Goal: Task Accomplishment & Management: Manage account settings

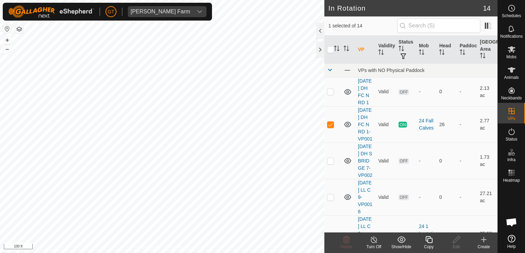
drag, startPoint x: 430, startPoint y: 241, endPoint x: 524, endPoint y: 228, distance: 95.1
click at [436, 239] on copy-svg-icon at bounding box center [428, 240] width 27 height 8
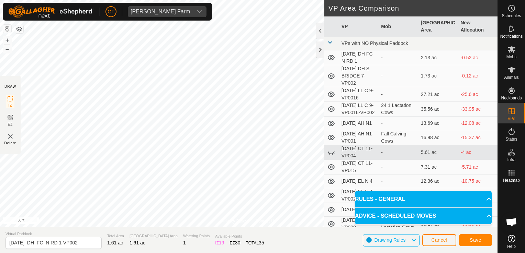
click at [349, 117] on div "Privacy Policy Contact Us Type: Inclusion Zone undefined Animal + – ⇧ i 50 ft D…" at bounding box center [248, 126] width 497 height 253
click at [50, 20] on div "[PERSON_NAME] Farm Schedules Notifications Mobs Animals Neckbands VPs Status In…" at bounding box center [262, 126] width 525 height 253
click at [479, 241] on span "Save" at bounding box center [475, 240] width 12 height 5
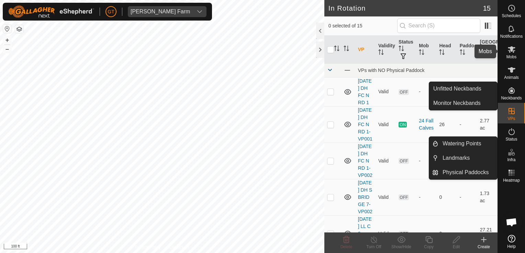
click at [512, 49] on icon at bounding box center [511, 49] width 8 height 7
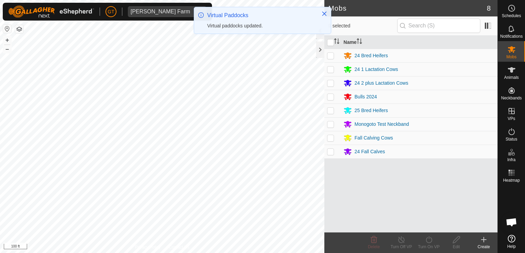
click at [331, 151] on p-checkbox at bounding box center [330, 151] width 7 height 5
checkbox input "true"
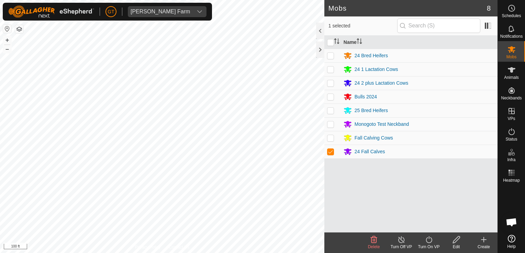
click at [429, 239] on icon at bounding box center [428, 240] width 9 height 8
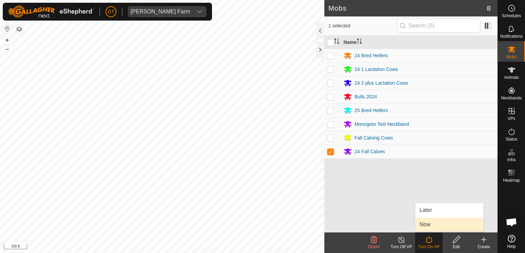
click at [432, 225] on link "Now" at bounding box center [449, 225] width 68 height 14
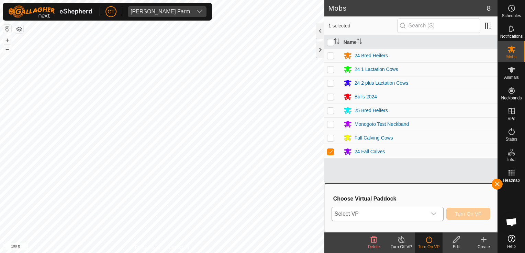
click at [435, 212] on icon "dropdown trigger" at bounding box center [433, 214] width 5 height 5
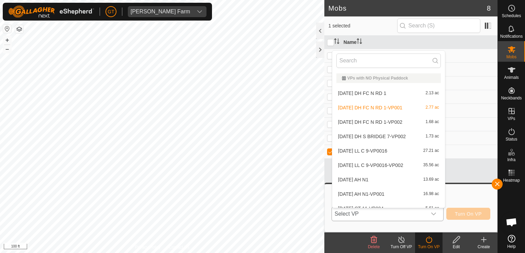
scroll to position [8, 0]
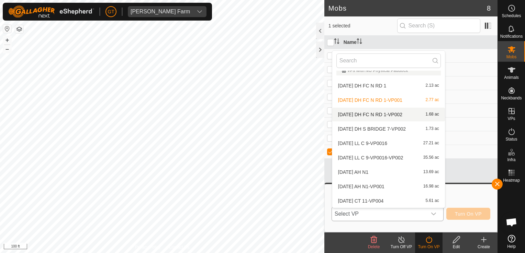
click at [398, 112] on li "[DATE] DH FC N RD 1-VP002 1.68 ac" at bounding box center [388, 115] width 113 height 14
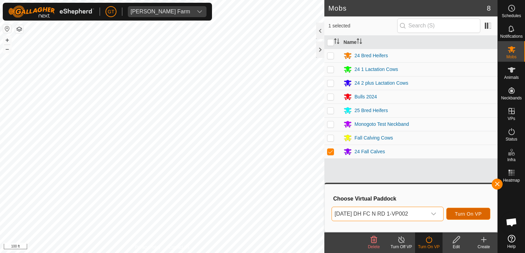
click at [457, 212] on span "Turn On VP" at bounding box center [468, 214] width 27 height 5
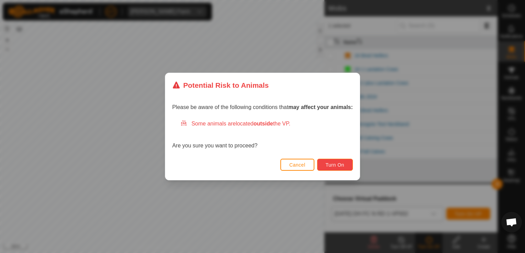
click at [342, 165] on span "Turn On" at bounding box center [335, 164] width 19 height 5
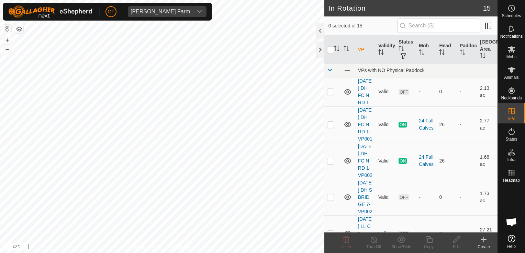
click at [273, 0] on html "[PERSON_NAME] Farm Schedules Notifications Mobs Animals Neckbands VPs Status In…" at bounding box center [262, 126] width 525 height 253
click at [332, 116] on div "In Rotation 15 0 selected of 15 VP Validity Status Mob Head Paddock Grazing Are…" at bounding box center [248, 126] width 497 height 253
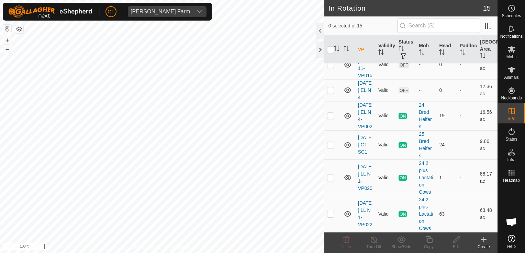
scroll to position [454, 0]
click at [513, 68] on icon at bounding box center [511, 69] width 8 height 5
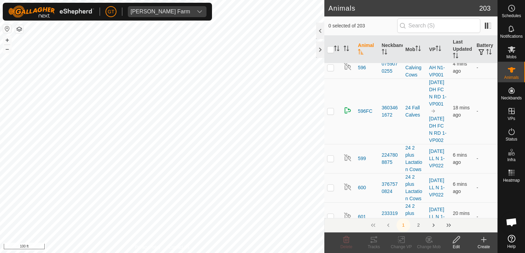
scroll to position [2575, 0]
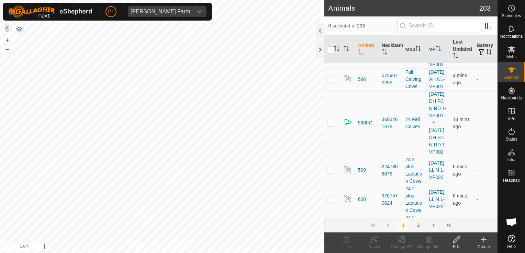
checkbox input "true"
click at [456, 242] on icon at bounding box center [456, 240] width 9 height 8
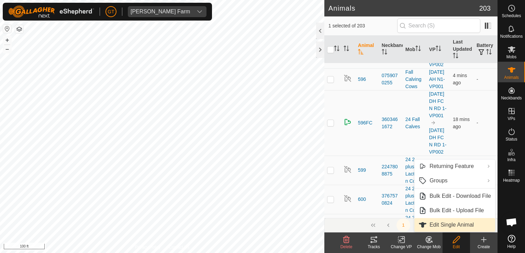
click at [451, 224] on link "Edit Single Animal" at bounding box center [454, 225] width 81 height 14
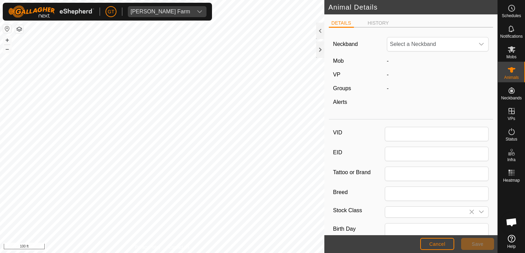
type input "576FC"
type input "Black Angus"
type input "[DEMOGRAPHIC_DATA]"
type input "10/2024"
type input "11 months"
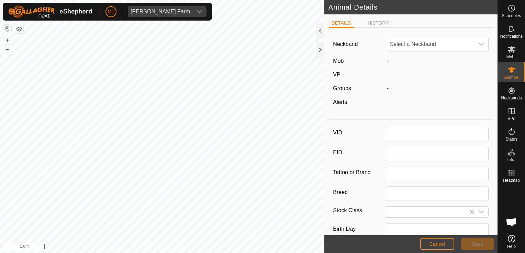
type input "746"
type input "[DATE]"
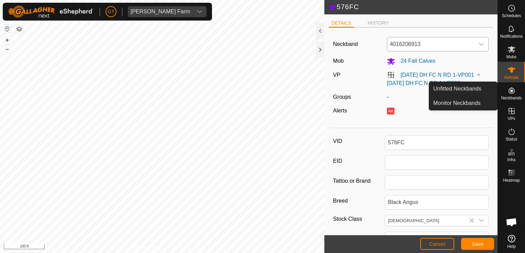
click at [478, 42] on icon "dropdown trigger" at bounding box center [480, 44] width 5 height 5
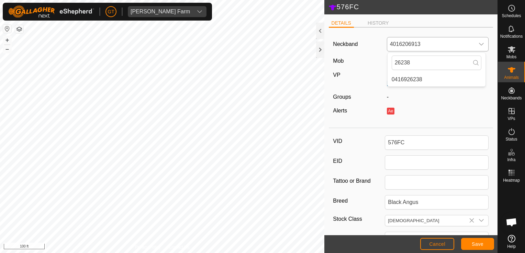
type input "26238"
click at [419, 79] on li "0416926238" at bounding box center [436, 80] width 98 height 14
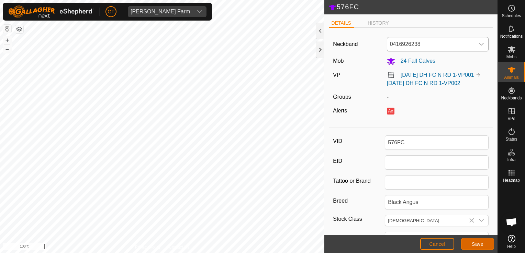
click at [476, 246] on span "Save" at bounding box center [477, 244] width 12 height 5
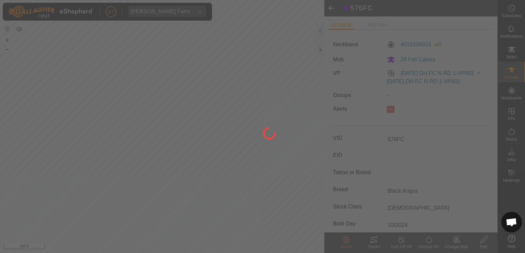
type input "-"
type input "746 kg"
type input "-"
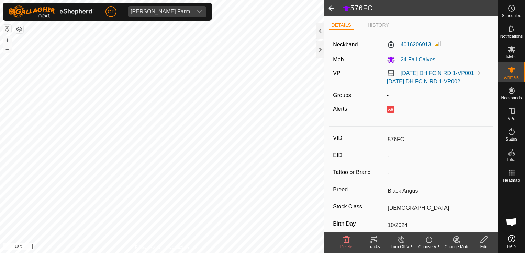
click at [427, 81] on link "[DATE] DH FC N RD 1-VP002" at bounding box center [423, 82] width 73 height 6
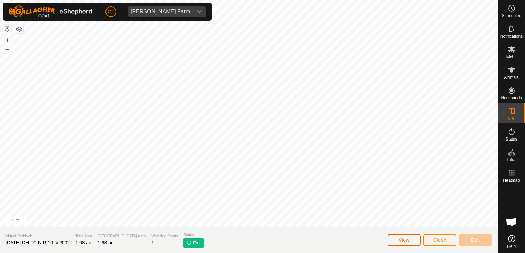
click at [410, 242] on button "View" at bounding box center [403, 241] width 33 height 12
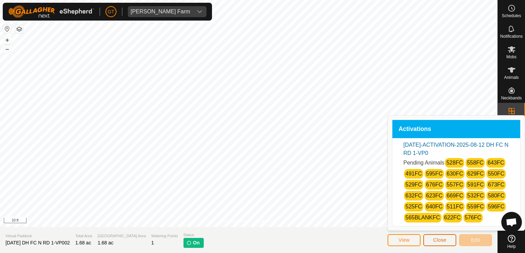
click at [432, 242] on button "Close" at bounding box center [439, 241] width 33 height 12
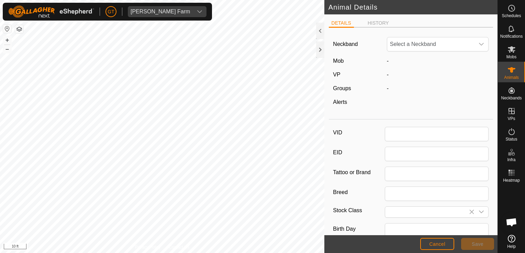
type input "576FC"
type input "Black Angus"
type input "[DEMOGRAPHIC_DATA]"
type input "10/2024"
type input "11 months"
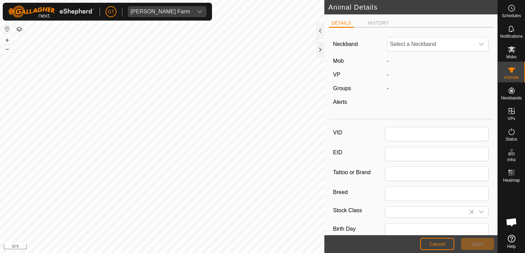
type input "746"
type input "[DATE]"
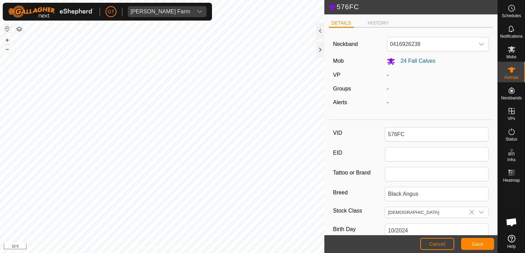
click at [338, 74] on label "VP" at bounding box center [336, 75] width 7 height 6
click at [476, 243] on span "Save" at bounding box center [477, 244] width 12 height 5
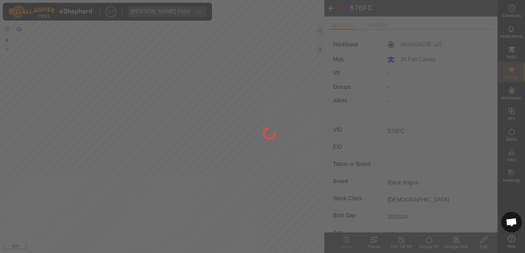
type input "-"
type input "746 kg"
type input "-"
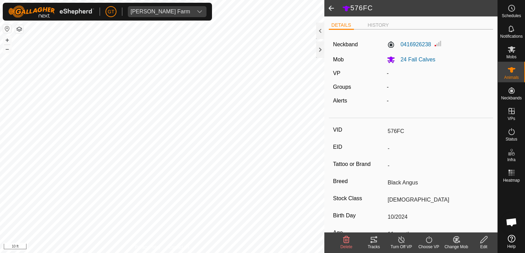
click at [336, 72] on label "VP" at bounding box center [336, 73] width 7 height 6
click at [394, 77] on div "-" at bounding box center [437, 73] width 107 height 8
click at [426, 238] on icon at bounding box center [428, 240] width 9 height 8
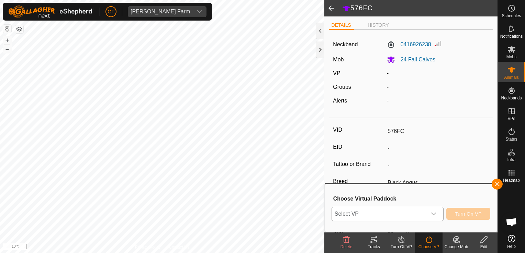
click at [434, 213] on icon "dropdown trigger" at bounding box center [433, 214] width 5 height 5
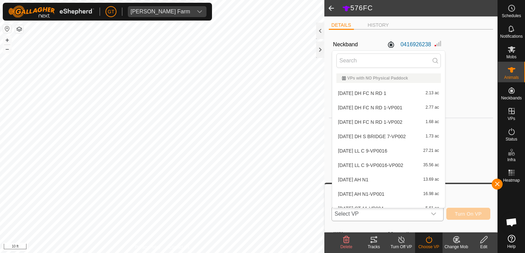
scroll to position [8, 0]
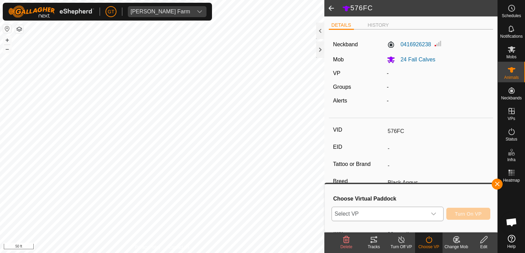
click at [429, 241] on icon at bounding box center [428, 240] width 9 height 8
click at [435, 213] on icon "dropdown trigger" at bounding box center [433, 214] width 5 height 5
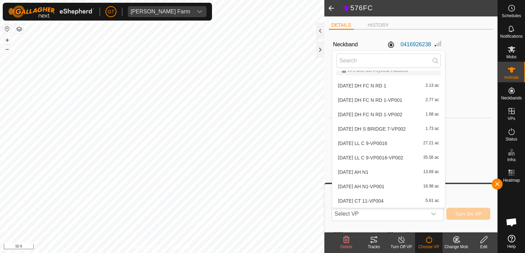
click at [404, 115] on li "[DATE] DH FC N RD 1-VP002 1.68 ac" at bounding box center [388, 115] width 113 height 14
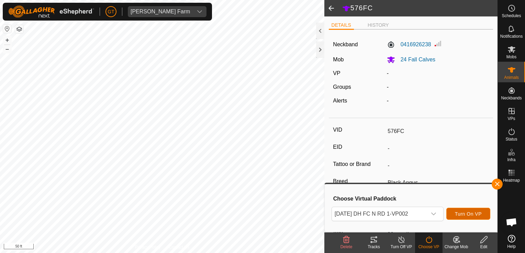
click at [464, 216] on span "Turn On VP" at bounding box center [468, 214] width 27 height 5
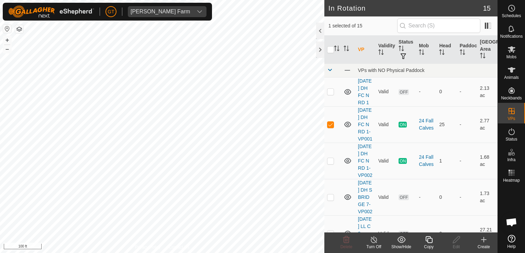
checkbox input "false"
click at [350, 237] on icon at bounding box center [346, 240] width 8 height 8
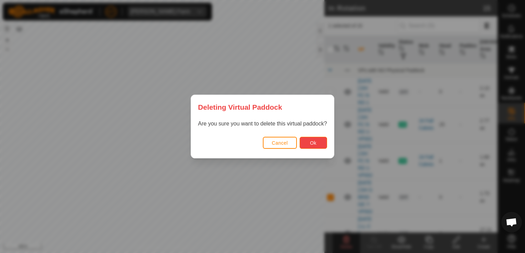
click at [317, 142] on button "Ok" at bounding box center [312, 143] width 27 height 12
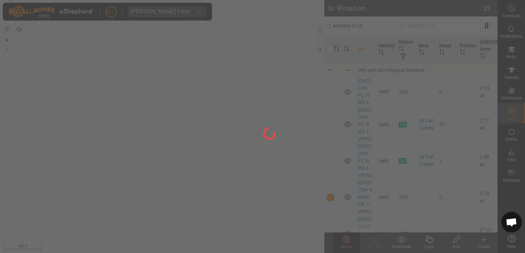
checkbox input "false"
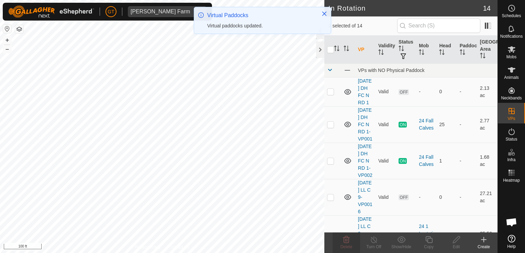
checkbox input "true"
checkbox input "false"
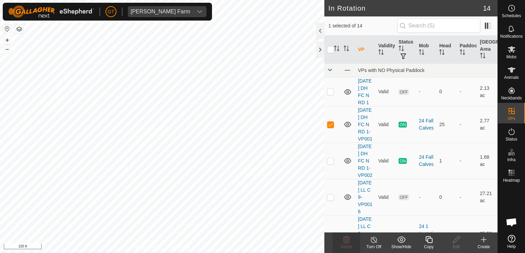
checkbox input "true"
checkbox input "false"
checkbox input "true"
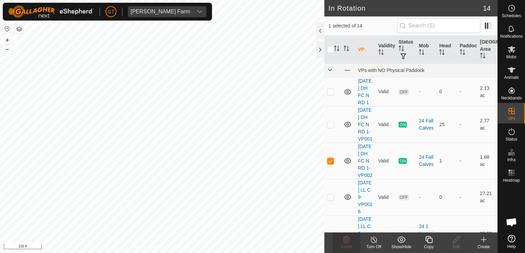
checkbox input "false"
checkbox input "true"
checkbox input "false"
click at [348, 238] on icon at bounding box center [346, 240] width 7 height 7
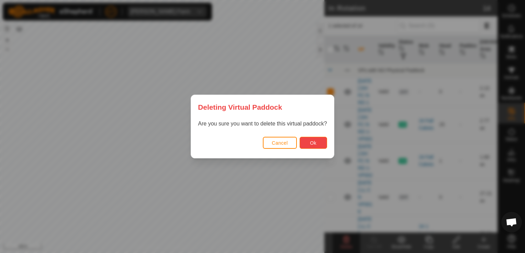
click at [314, 142] on span "Ok" at bounding box center [313, 142] width 7 height 5
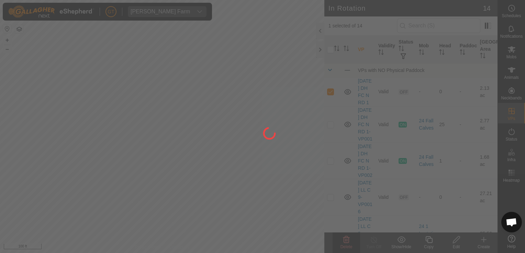
checkbox input "false"
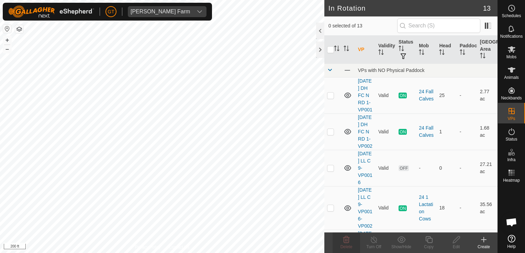
click at [113, 253] on html "[PERSON_NAME] Farm Schedules Notifications Mobs Animals Neckbands VPs Status In…" at bounding box center [262, 126] width 525 height 253
click at [203, 253] on html "[PERSON_NAME] Farm Schedules Notifications Mobs Animals Neckbands VPs Status In…" at bounding box center [262, 126] width 525 height 253
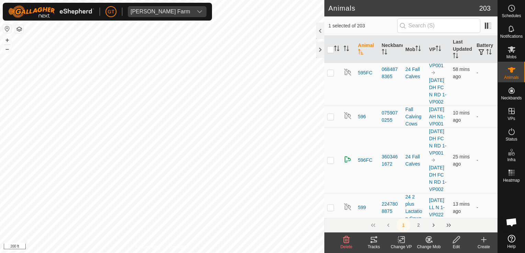
scroll to position [2644, 0]
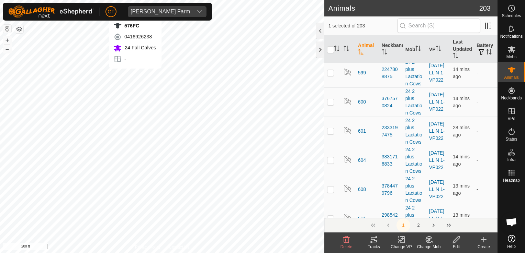
checkbox input "true"
checkbox input "false"
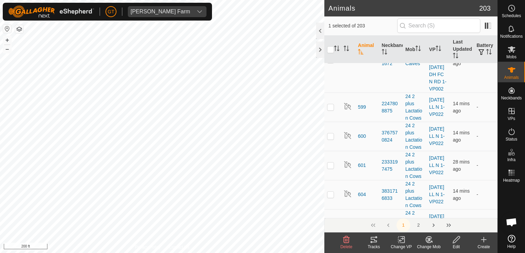
scroll to position [2575, 0]
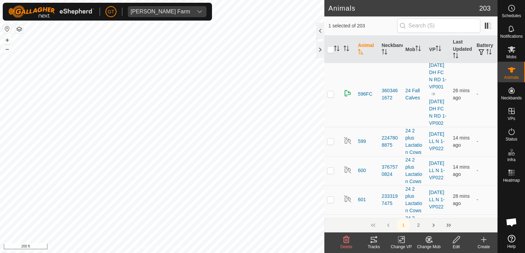
checkbox input "false"
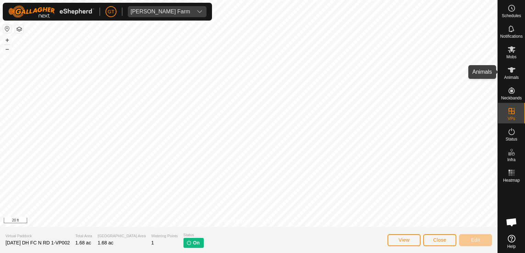
click at [510, 70] on icon at bounding box center [511, 69] width 8 height 5
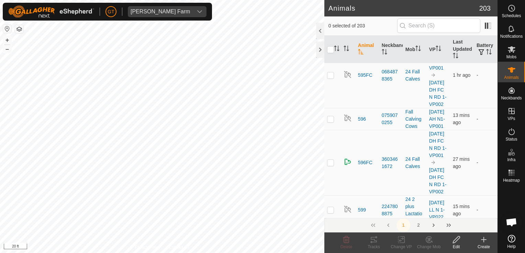
scroll to position [2541, 0]
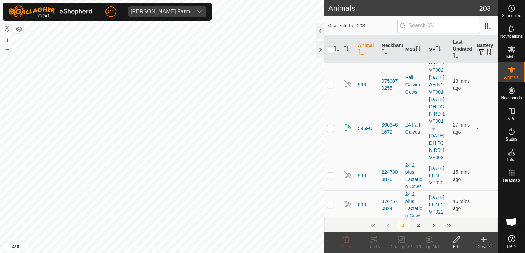
checkbox input "true"
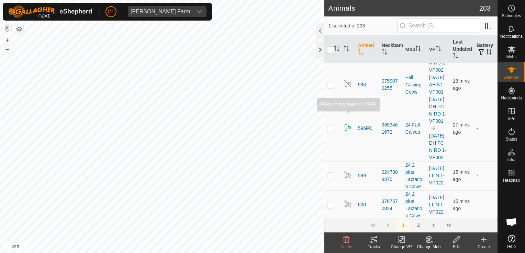
click at [347, 116] on div "Animals 203 1 selected of 203 Animal Neckband Mob VP Last Updated Battery - 043…" at bounding box center [248, 126] width 497 height 253
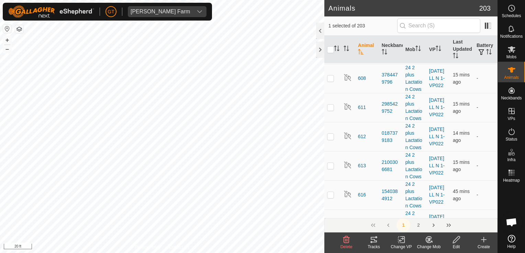
scroll to position [2781, 0]
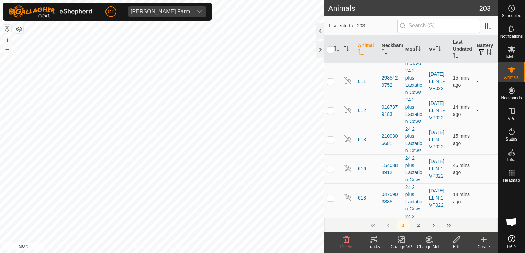
click at [122, 0] on html "[PERSON_NAME] Farm Schedules Notifications Mobs Animals Neckbands VPs Status In…" at bounding box center [262, 126] width 525 height 253
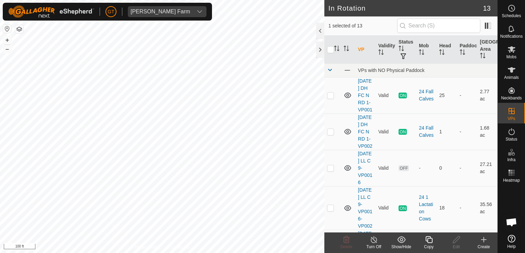
click at [302, 0] on html "[PERSON_NAME] Farm Schedules Notifications Mobs Animals Neckbands VPs Status In…" at bounding box center [262, 126] width 525 height 253
click at [430, 236] on icon at bounding box center [428, 240] width 9 height 8
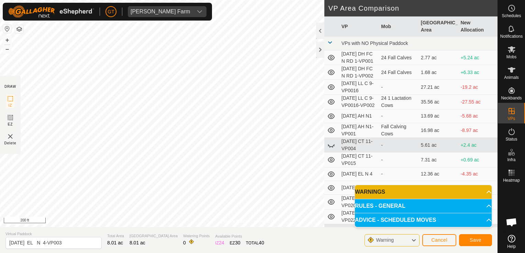
click at [399, 194] on p-accordion-header "WARNINGS" at bounding box center [423, 192] width 137 height 14
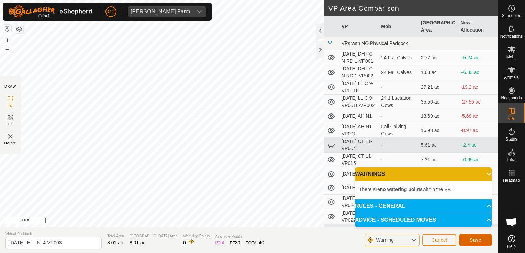
click at [475, 238] on span "Save" at bounding box center [475, 240] width 12 height 5
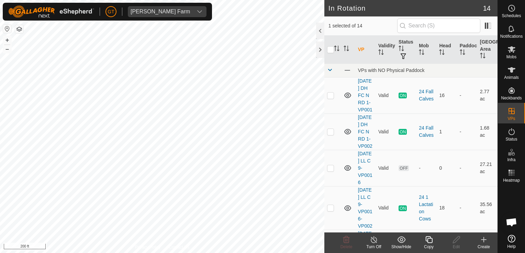
checkbox input "false"
checkbox input "true"
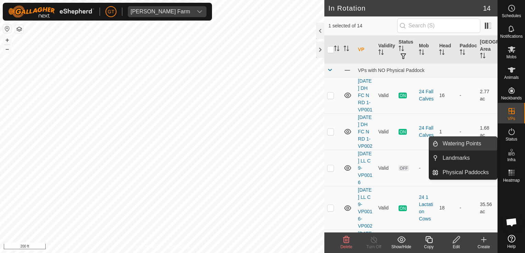
click at [468, 142] on link "Watering Points" at bounding box center [467, 144] width 59 height 14
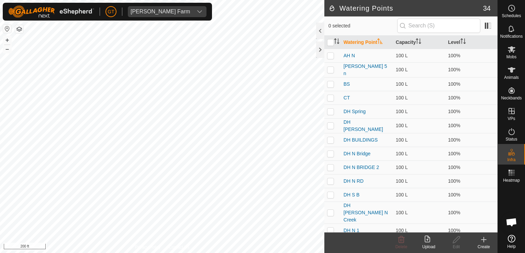
click at [488, 240] on create-svg-icon at bounding box center [483, 240] width 27 height 8
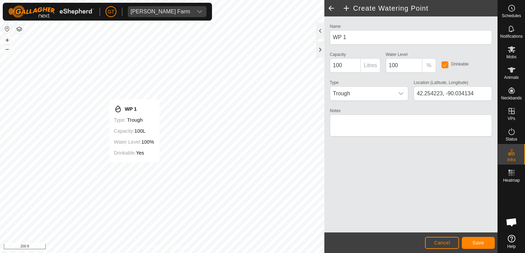
type input "42.254259, -90.034260"
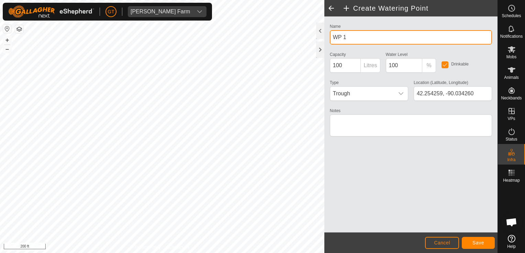
click at [364, 37] on input "WP 1" at bounding box center [411, 37] width 162 height 14
type input "W"
click at [364, 37] on input "EL" at bounding box center [411, 37] width 162 height 14
type input "EL W C"
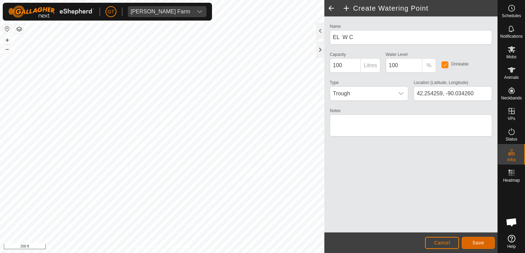
click at [482, 242] on span "Save" at bounding box center [478, 242] width 12 height 5
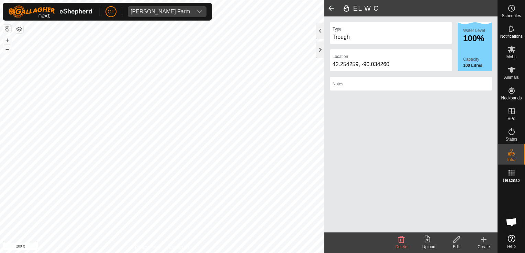
click at [332, 5] on span at bounding box center [331, 8] width 14 height 16
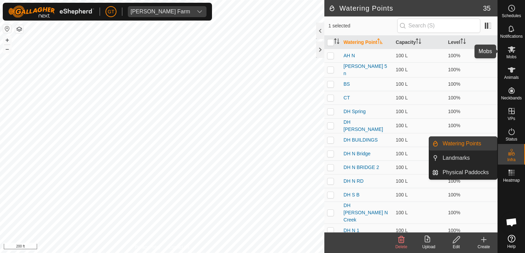
click at [510, 50] on icon at bounding box center [511, 49] width 8 height 7
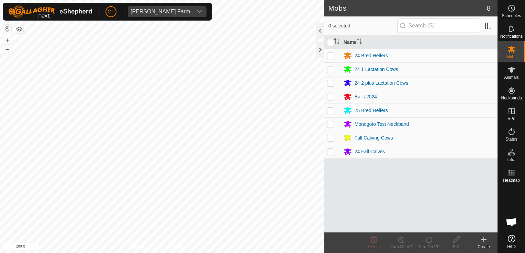
click at [329, 53] on p-checkbox at bounding box center [330, 55] width 7 height 5
checkbox input "true"
click at [427, 241] on icon at bounding box center [428, 240] width 9 height 8
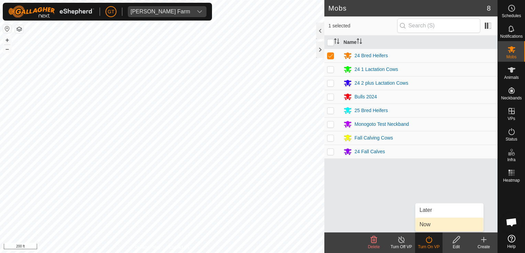
click at [430, 229] on link "Now" at bounding box center [449, 225] width 68 height 14
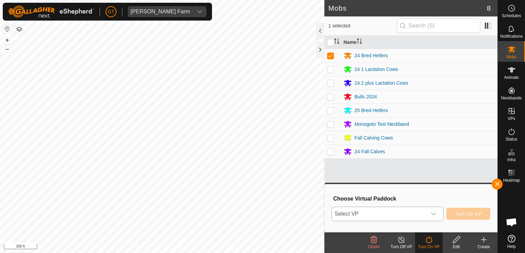
click at [436, 214] on icon "dropdown trigger" at bounding box center [433, 214] width 5 height 5
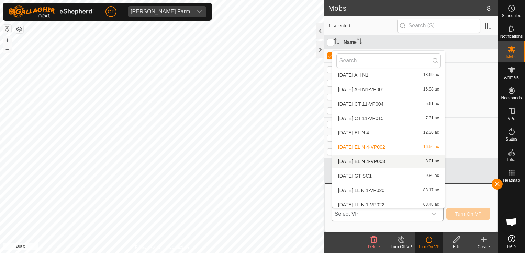
scroll to position [80, 0]
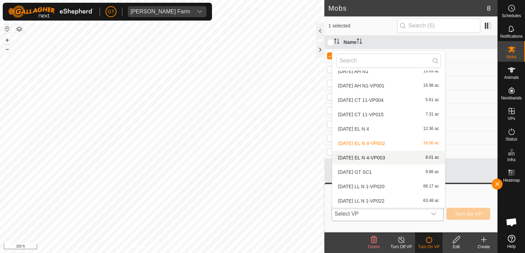
click at [404, 161] on li "[DATE] EL N 4-VP003 8.01 ac" at bounding box center [388, 158] width 113 height 14
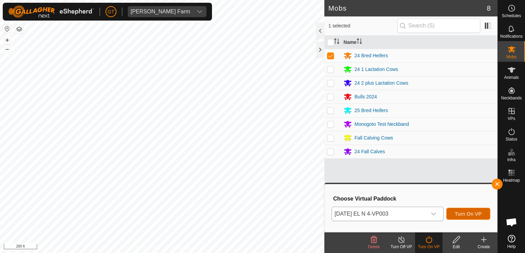
click at [469, 216] on span "Turn On VP" at bounding box center [468, 214] width 27 height 5
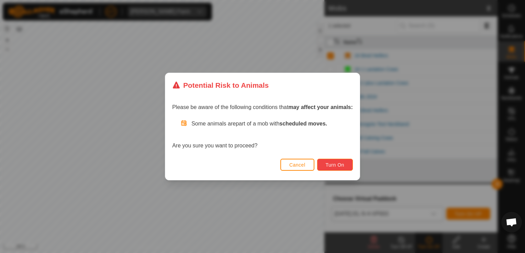
click at [328, 165] on span "Turn On" at bounding box center [335, 164] width 19 height 5
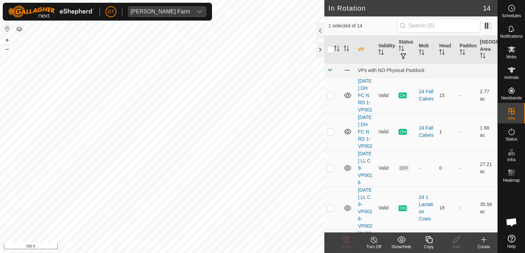
checkbox input "true"
checkbox input "false"
click at [344, 237] on icon at bounding box center [346, 240] width 7 height 7
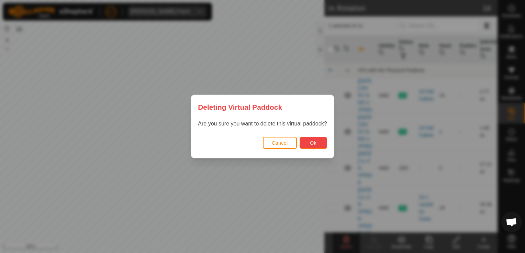
click at [317, 144] on button "Ok" at bounding box center [312, 143] width 27 height 12
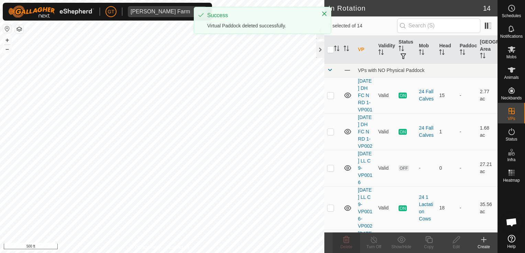
checkbox input "false"
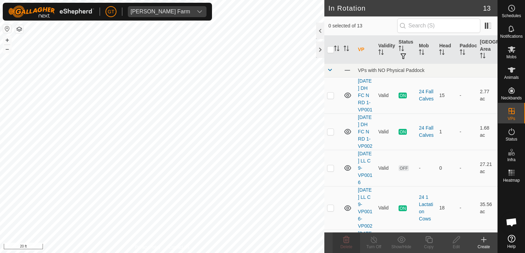
click at [0, 72] on html "[PERSON_NAME] Farm Schedules Notifications Mobs Animals Neckbands VPs Status In…" at bounding box center [262, 126] width 525 height 253
checkbox input "true"
click at [431, 239] on icon at bounding box center [428, 240] width 9 height 8
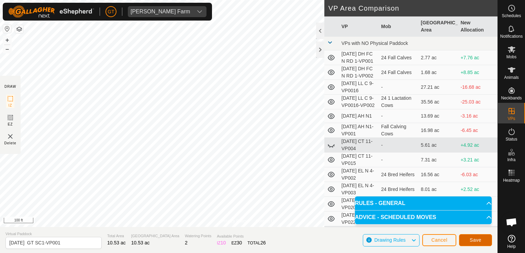
click at [477, 244] on button "Save" at bounding box center [475, 241] width 33 height 12
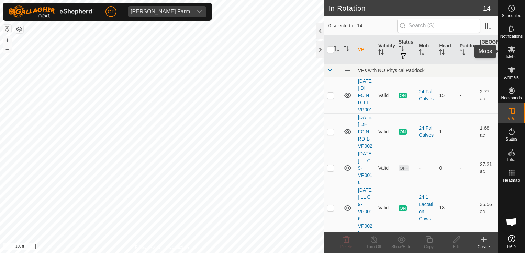
click at [512, 46] on icon at bounding box center [511, 49] width 8 height 8
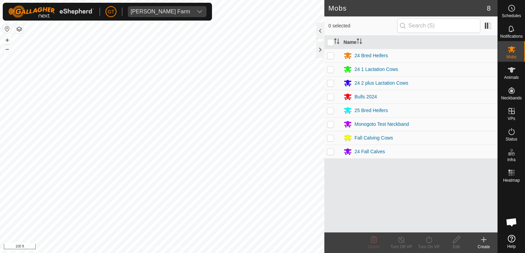
click at [331, 111] on p-checkbox at bounding box center [330, 110] width 7 height 5
checkbox input "true"
click at [426, 238] on icon at bounding box center [428, 240] width 9 height 8
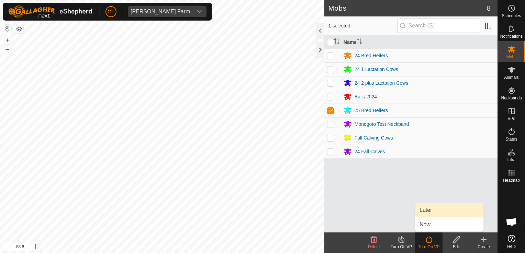
click at [445, 212] on link "Later" at bounding box center [449, 211] width 68 height 14
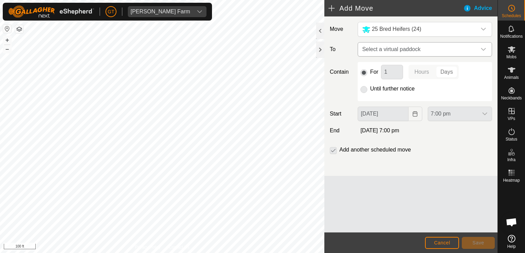
click at [479, 50] on div "dropdown trigger" at bounding box center [483, 50] width 14 height 14
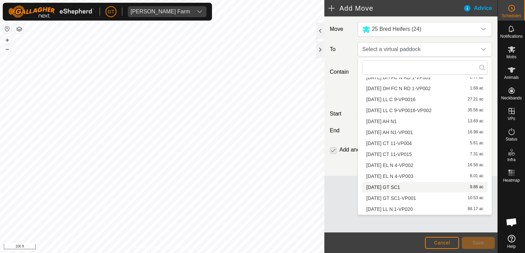
scroll to position [32, 0]
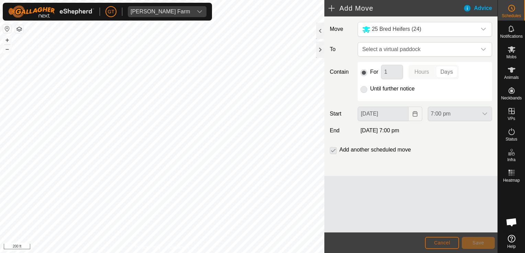
click at [441, 240] on span "Cancel" at bounding box center [442, 242] width 16 height 5
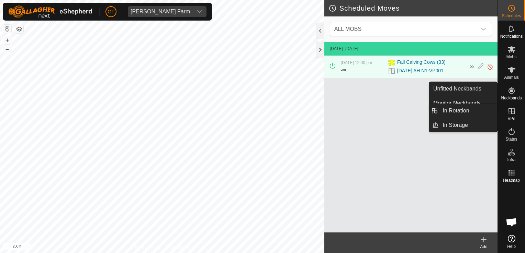
click at [510, 106] on es-virtualpaddocks-svg-icon at bounding box center [511, 111] width 12 height 11
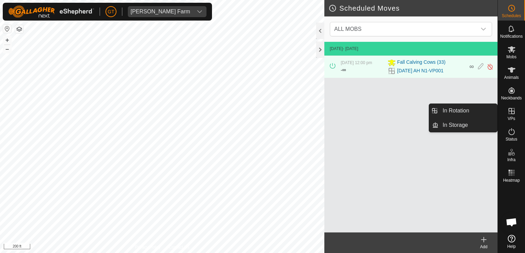
click at [511, 115] on icon at bounding box center [511, 111] width 8 height 8
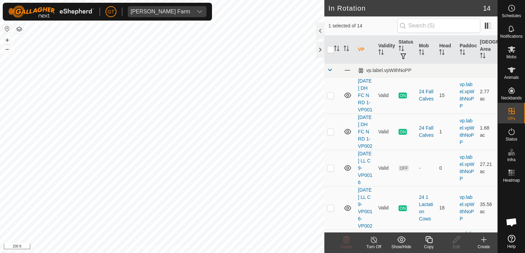
checkbox input "true"
checkbox input "false"
click at [343, 237] on icon at bounding box center [346, 240] width 8 height 8
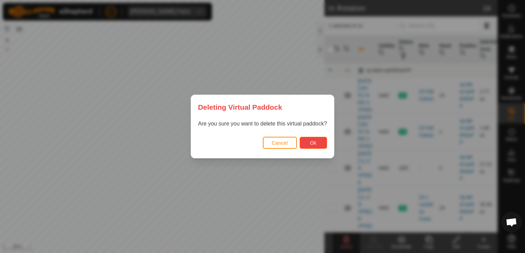
click at [310, 141] on span "Ok" at bounding box center [313, 142] width 7 height 5
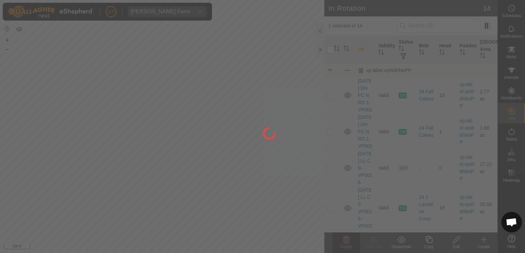
checkbox input "false"
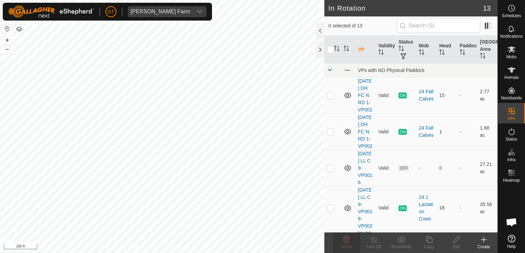
checkbox input "true"
click at [429, 238] on icon at bounding box center [428, 240] width 9 height 8
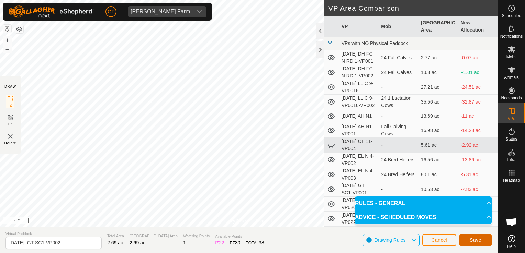
click at [471, 241] on span "Save" at bounding box center [475, 240] width 12 height 5
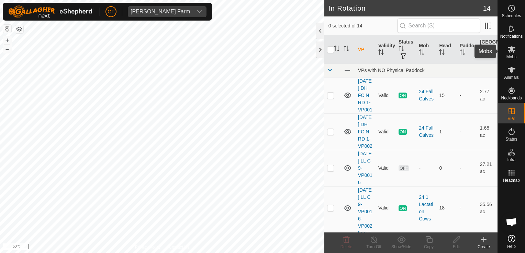
click at [516, 52] on es-mob-svg-icon at bounding box center [511, 49] width 12 height 11
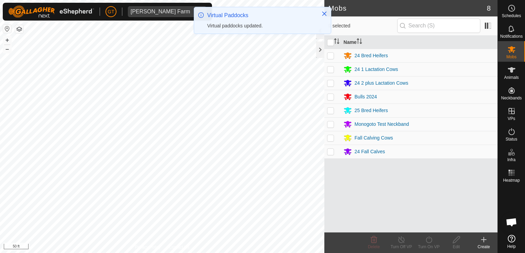
click at [331, 55] on p-checkbox at bounding box center [330, 55] width 7 height 5
checkbox input "true"
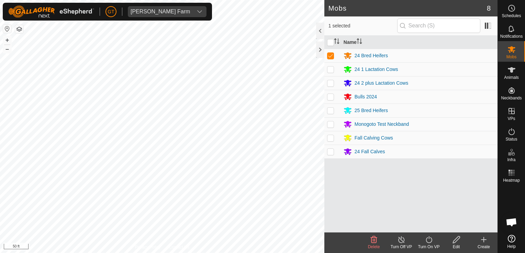
click at [431, 237] on icon at bounding box center [428, 240] width 9 height 8
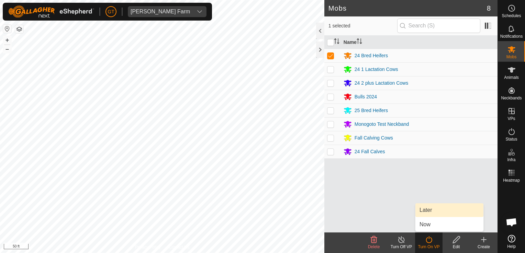
click at [427, 212] on link "Later" at bounding box center [449, 211] width 68 height 14
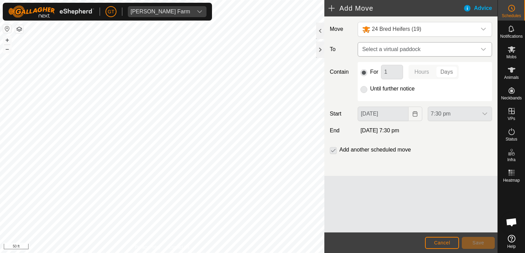
click at [483, 49] on icon "dropdown trigger" at bounding box center [482, 49] width 5 height 5
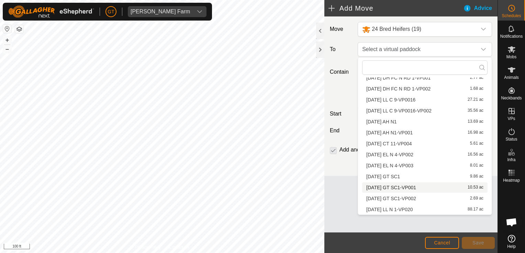
scroll to position [32, 0]
click at [375, 186] on li "[DATE] GT SC1-VP002 2.69 ac" at bounding box center [424, 188] width 125 height 10
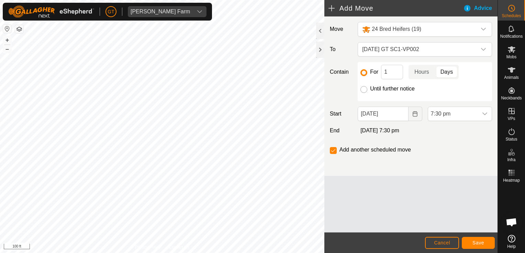
click at [364, 91] on input "Until further notice" at bounding box center [363, 89] width 7 height 7
radio input "true"
checkbox input "false"
click at [415, 112] on icon "Choose Date" at bounding box center [414, 113] width 4 height 5
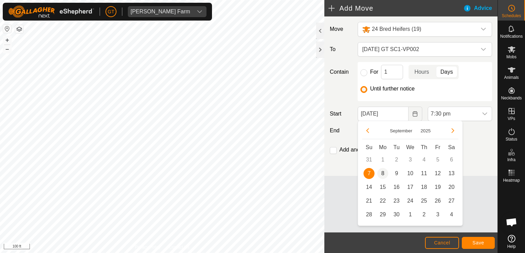
click at [384, 172] on span "8" at bounding box center [382, 173] width 11 height 11
type input "[DATE]"
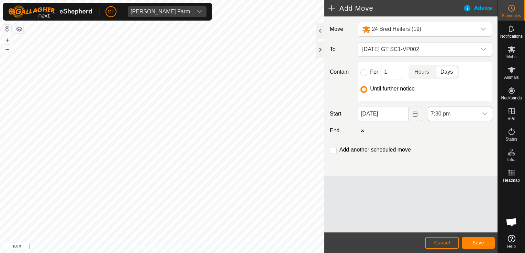
click at [486, 113] on icon "dropdown trigger" at bounding box center [484, 113] width 5 height 5
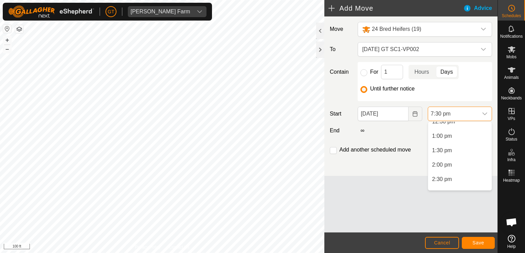
scroll to position [333, 0]
click at [456, 145] on li "12:00 pm" at bounding box center [460, 142] width 64 height 14
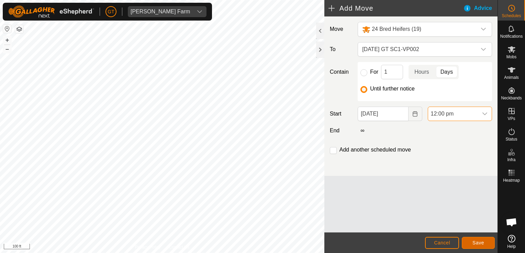
click at [481, 245] on span "Save" at bounding box center [478, 242] width 12 height 5
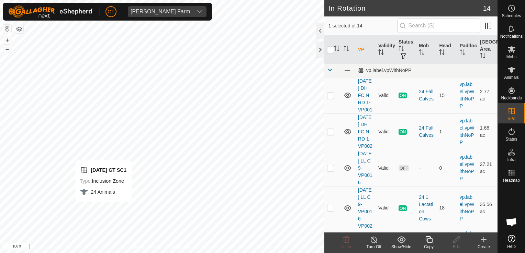
checkbox input "false"
checkbox input "true"
checkbox input "false"
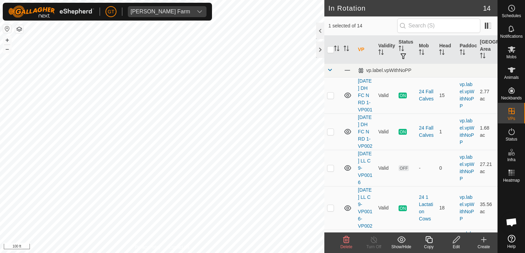
click at [345, 239] on icon at bounding box center [346, 240] width 8 height 8
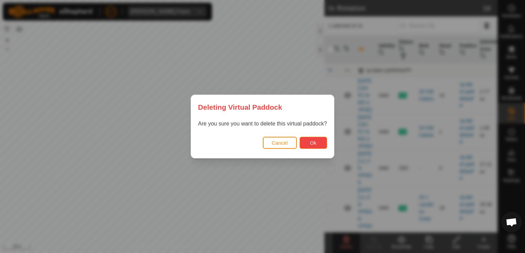
click at [316, 141] on button "Ok" at bounding box center [312, 143] width 27 height 12
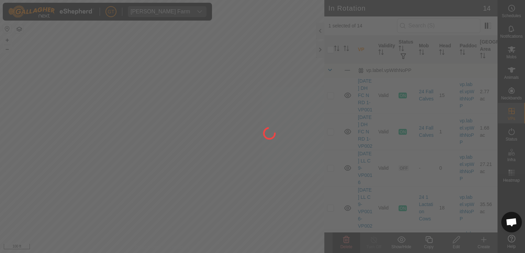
checkbox input "false"
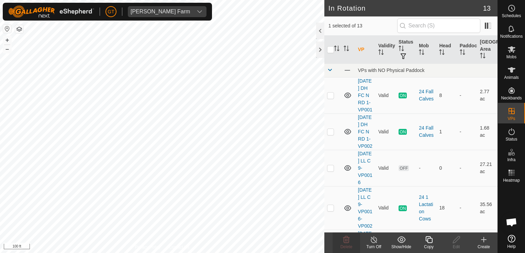
checkbox input "false"
checkbox input "true"
checkbox input "false"
click at [188, 0] on html "[PERSON_NAME] Farm Schedules Notifications Mobs Animals Neckbands VPs Status In…" at bounding box center [262, 126] width 525 height 253
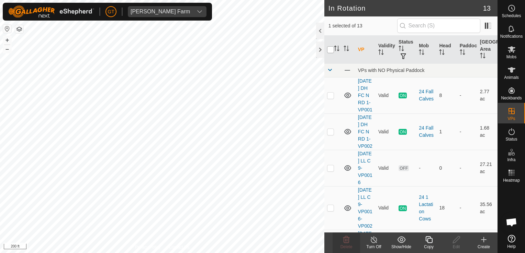
click at [372, 41] on div "In Rotation 13 1 selected of 13 VP Validity Status Mob Head Paddock [GEOGRAPHIC…" at bounding box center [248, 126] width 497 height 253
click at [0, 115] on html "[PERSON_NAME] Farm Schedules Notifications Mobs Animals Neckbands VPs Status In…" at bounding box center [262, 126] width 525 height 253
checkbox input "true"
checkbox input "false"
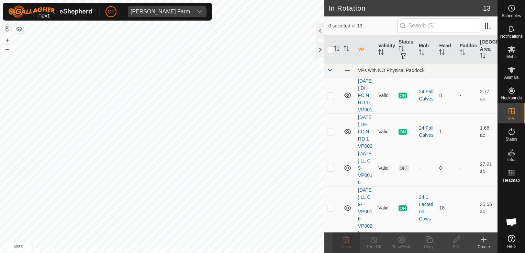
click at [0, 8] on html "[PERSON_NAME] Farm Schedules Notifications Mobs Animals Neckbands VPs Status In…" at bounding box center [262, 126] width 525 height 253
click at [273, 0] on html "[PERSON_NAME] Farm Schedules Notifications Mobs Animals Neckbands VPs Status In…" at bounding box center [262, 126] width 525 height 253
checkbox input "true"
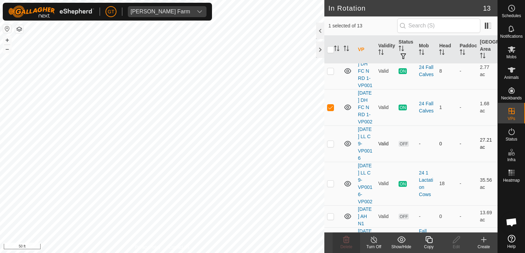
scroll to position [34, 0]
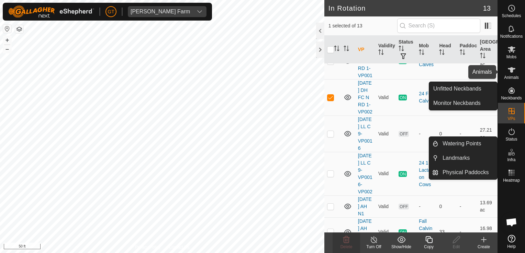
click at [513, 69] on icon at bounding box center [511, 70] width 8 height 8
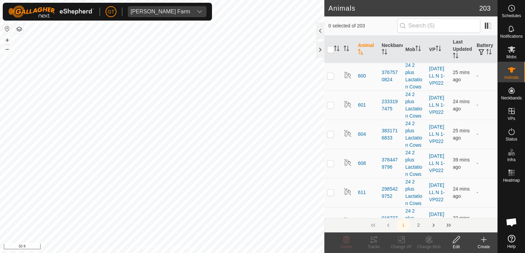
scroll to position [2266, 0]
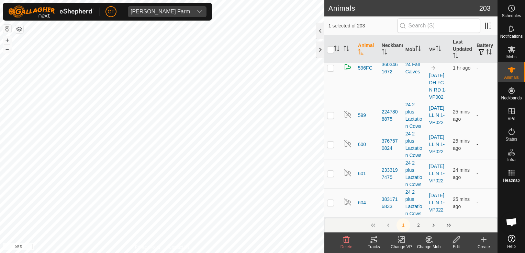
click at [427, 236] on icon at bounding box center [428, 240] width 9 height 8
checkbox input "false"
click at [513, 49] on icon at bounding box center [511, 49] width 8 height 8
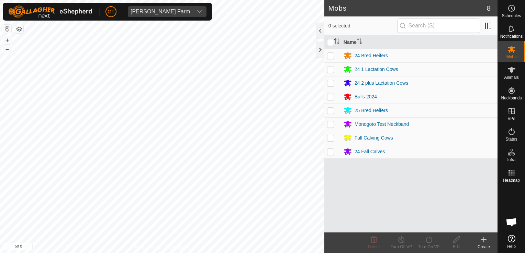
click at [335, 150] on td at bounding box center [332, 152] width 16 height 14
click at [329, 150] on p-checkbox at bounding box center [330, 151] width 7 height 5
checkbox input "false"
click at [365, 149] on div "24 Fall Calves" at bounding box center [369, 151] width 31 height 7
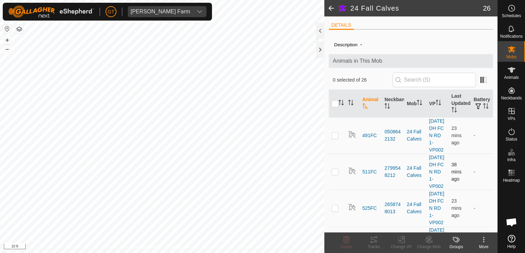
click at [330, 161] on div "24 Fall Calves 26 DETAILS Description - Animals in This Mob 0 selected of 26 An…" at bounding box center [248, 126] width 497 height 253
click at [192, 0] on html "[PERSON_NAME] Farm Schedules Notifications Mobs Animals Neckbands VPs Status In…" at bounding box center [262, 126] width 525 height 253
click at [0, 244] on html "[PERSON_NAME] Farm Schedules Notifications Mobs Animals Neckbands VPs Status In…" at bounding box center [262, 126] width 525 height 253
click at [189, 253] on html "[PERSON_NAME] Farm Schedules Notifications Mobs Animals Neckbands VPs Status In…" at bounding box center [262, 126] width 525 height 253
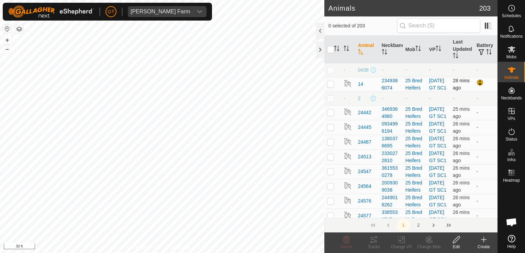
click at [331, 87] on p-checkbox at bounding box center [330, 83] width 7 height 5
click at [428, 241] on icon at bounding box center [428, 239] width 5 height 3
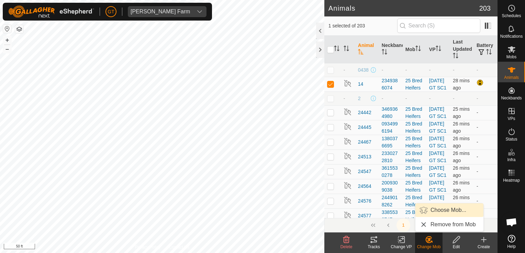
click at [433, 211] on link "Choose Mob..." at bounding box center [449, 211] width 68 height 14
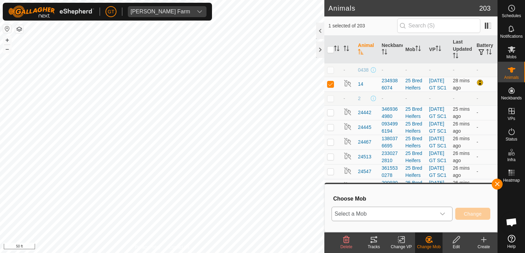
click at [443, 212] on icon "dropdown trigger" at bounding box center [442, 214] width 5 height 5
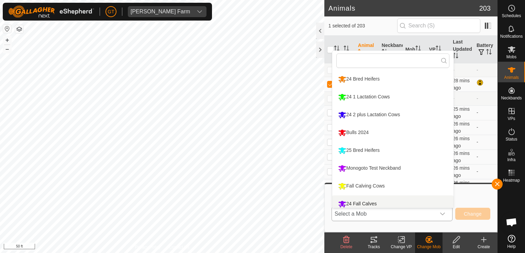
scroll to position [5, 0]
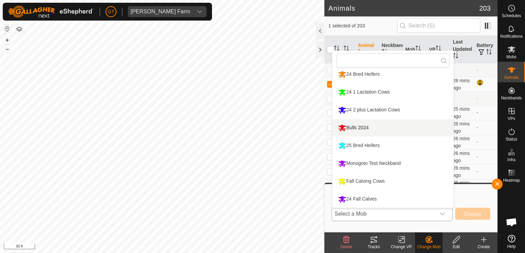
click at [354, 127] on li "Bulls 2024" at bounding box center [392, 127] width 121 height 17
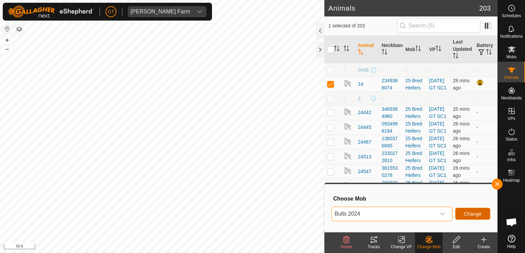
click at [475, 212] on button "Change" at bounding box center [472, 214] width 35 height 12
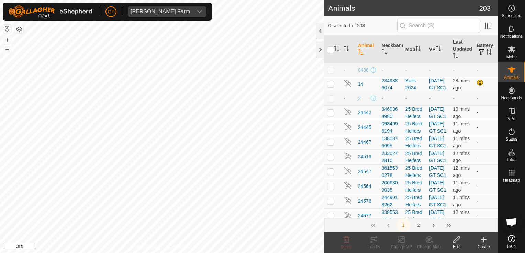
click at [329, 86] on p-checkbox at bounding box center [330, 83] width 7 height 5
checkbox input "true"
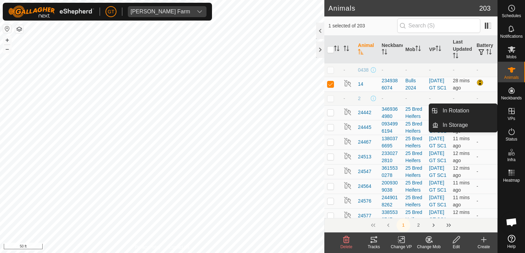
click at [509, 111] on icon at bounding box center [511, 111] width 8 height 8
click at [464, 111] on link "In Rotation" at bounding box center [467, 111] width 59 height 14
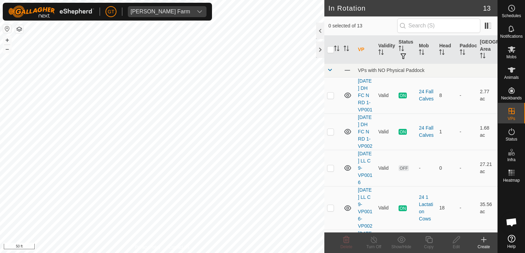
click at [480, 236] on icon at bounding box center [483, 240] width 8 height 8
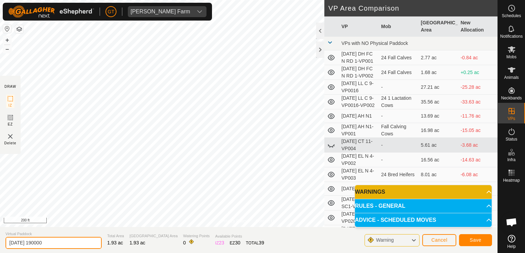
click at [65, 243] on input "[DATE] 190000" at bounding box center [53, 243] width 96 height 12
type input "[DATE] BS 1"
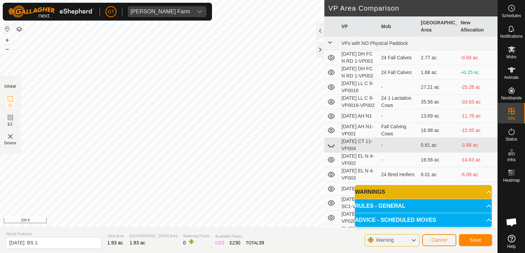
click at [451, 194] on p-accordion-header "WARNINGS" at bounding box center [423, 192] width 137 height 14
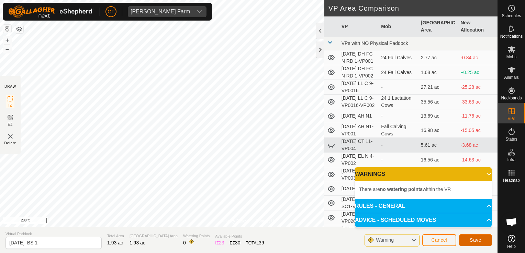
click at [474, 244] on button "Save" at bounding box center [475, 241] width 33 height 12
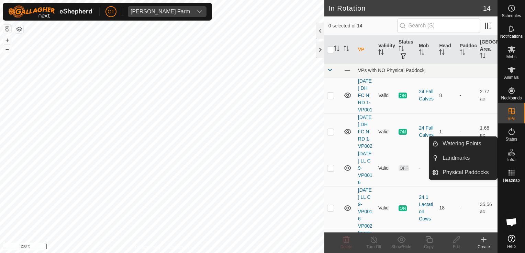
click at [509, 153] on icon at bounding box center [508, 153] width 3 height 3
click at [482, 140] on link "Watering Points" at bounding box center [467, 144] width 59 height 14
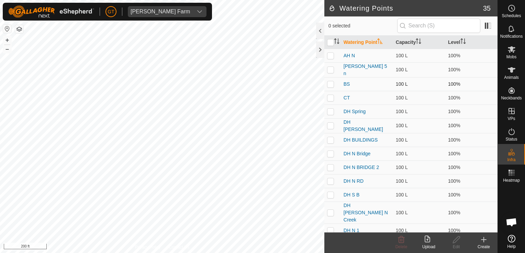
click at [353, 84] on td "BS" at bounding box center [367, 84] width 52 height 14
click at [332, 85] on p-checkbox at bounding box center [330, 83] width 7 height 5
checkbox input "true"
click at [484, 242] on icon at bounding box center [483, 240] width 8 height 8
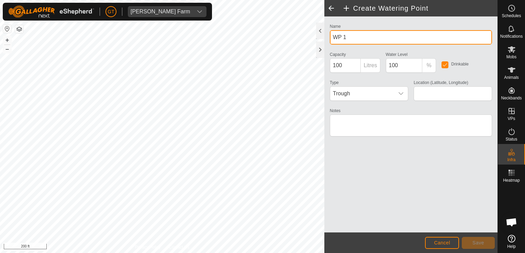
drag, startPoint x: 356, startPoint y: 43, endPoint x: 358, endPoint y: 40, distance: 3.9
click at [358, 41] on input "WP 1" at bounding box center [411, 37] width 162 height 14
type input "W"
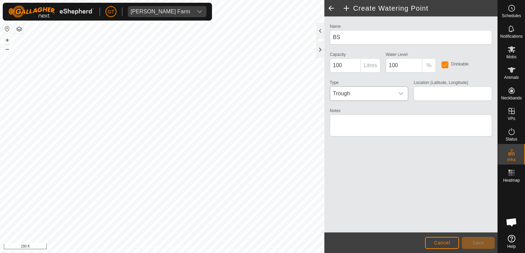
click at [402, 95] on icon "dropdown trigger" at bounding box center [400, 93] width 5 height 5
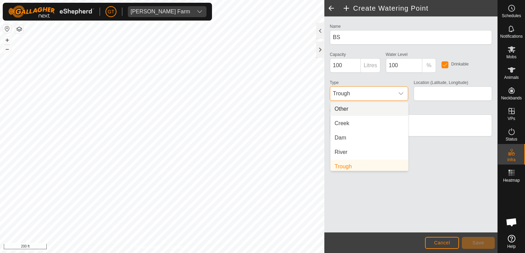
scroll to position [3, 0]
click at [378, 120] on li "Creek" at bounding box center [369, 121] width 78 height 14
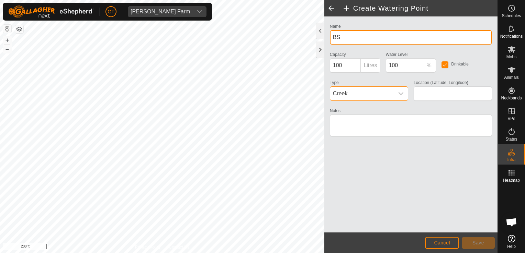
click at [342, 38] on input "BS" at bounding box center [411, 37] width 162 height 14
type input "BS N 1"
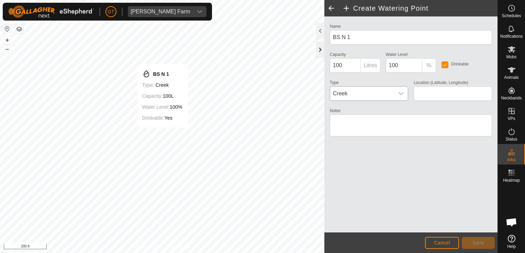
type input "42.348701, -90.022334"
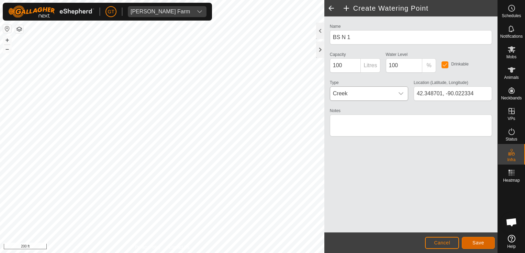
click at [467, 240] on button "Save" at bounding box center [477, 243] width 33 height 12
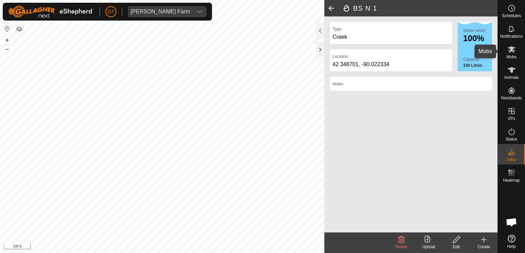
click at [511, 50] on icon at bounding box center [511, 49] width 8 height 7
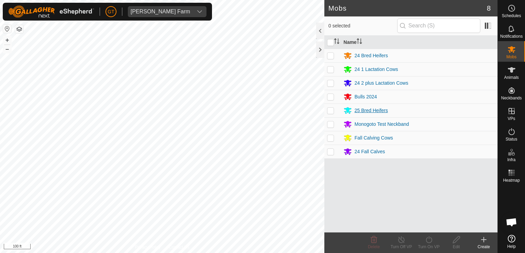
click at [331, 98] on p-checkbox at bounding box center [330, 96] width 7 height 5
checkbox input "true"
click at [428, 239] on icon at bounding box center [428, 240] width 9 height 8
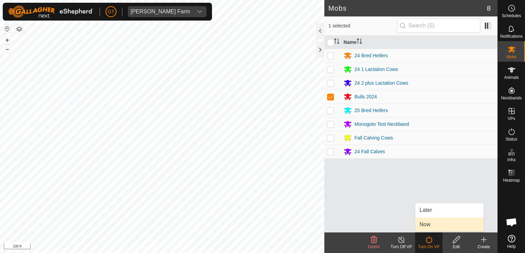
click at [429, 223] on link "Now" at bounding box center [449, 225] width 68 height 14
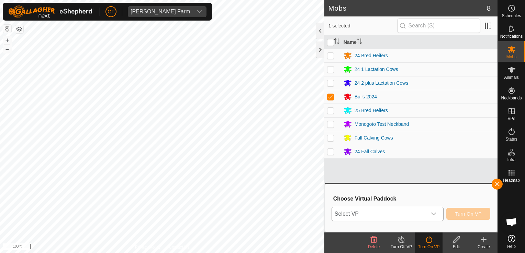
click at [433, 215] on icon "dropdown trigger" at bounding box center [433, 214] width 5 height 5
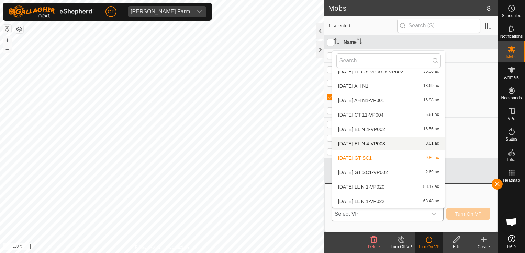
scroll to position [80, 0]
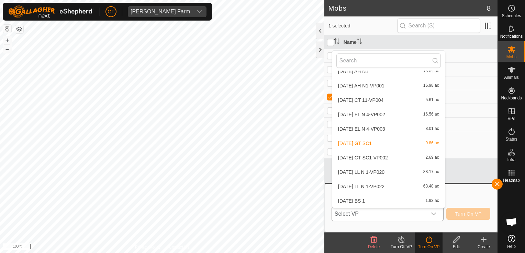
click at [386, 203] on li "[DATE] BS 1 1.93 ac" at bounding box center [388, 201] width 113 height 14
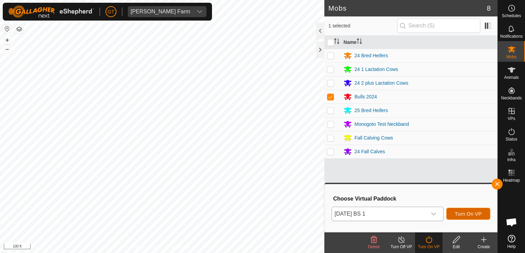
click at [451, 213] on button "Turn On VP" at bounding box center [468, 214] width 44 height 12
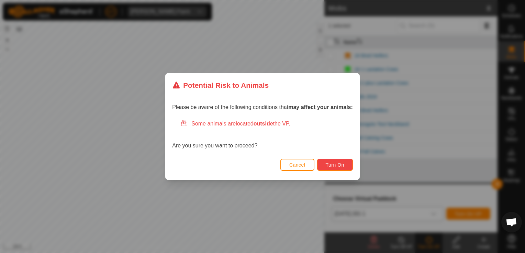
click at [342, 163] on span "Turn On" at bounding box center [335, 164] width 19 height 5
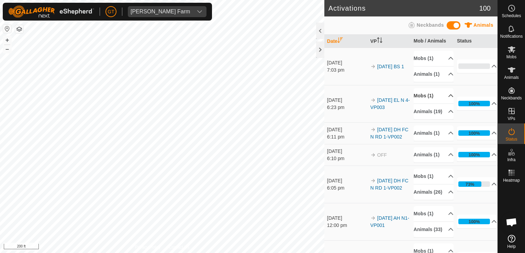
click at [419, 94] on p-accordion-header "Mobs (1)" at bounding box center [433, 95] width 40 height 15
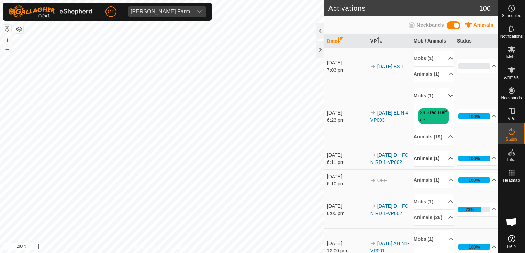
click at [420, 165] on p-accordion-header "Animals (1)" at bounding box center [433, 158] width 40 height 15
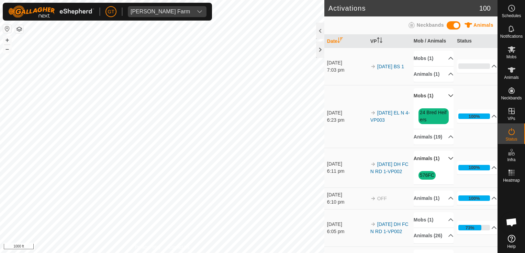
click at [340, 58] on div "Activations 100 Animals Neckbands Date VP Mob / Animals Status 7 Sept 2025 7:03…" at bounding box center [248, 126] width 497 height 253
click at [511, 69] on icon at bounding box center [511, 69] width 8 height 5
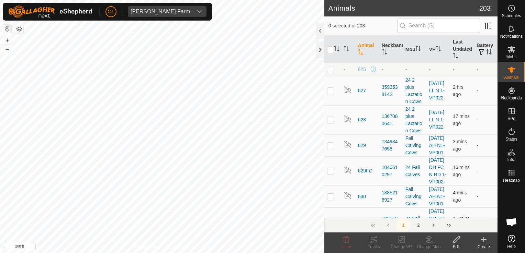
scroll to position [2747, 0]
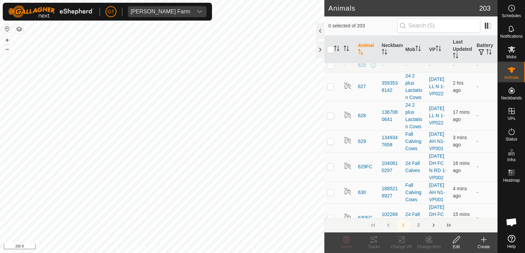
checkbox input "true"
click at [458, 239] on icon at bounding box center [456, 240] width 7 height 7
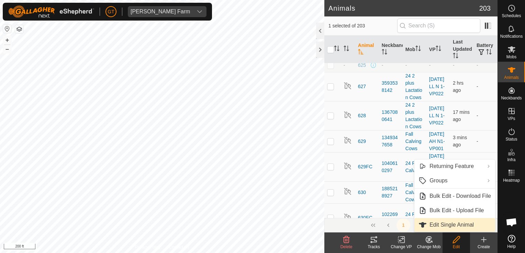
click at [462, 225] on link "Edit Single Animal" at bounding box center [454, 225] width 81 height 14
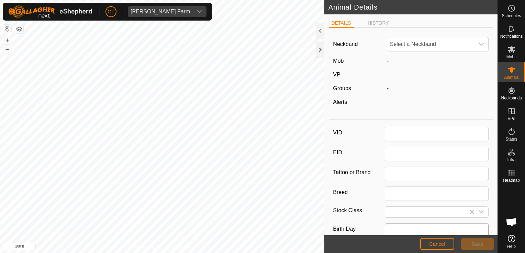
type input "596"
type input "Black Angus"
type input "Female"
type input "04/2018"
type input "7 years 6 months"
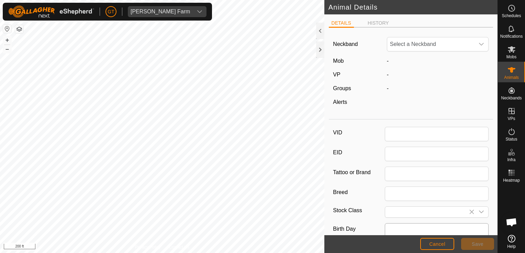
type input "1665"
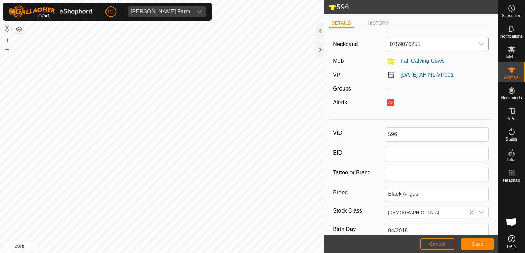
click at [479, 44] on icon "dropdown trigger" at bounding box center [481, 44] width 5 height 3
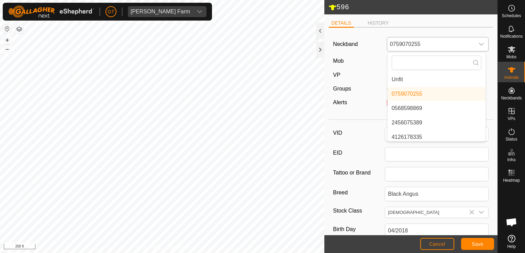
click at [400, 78] on li "Unfit" at bounding box center [436, 80] width 98 height 14
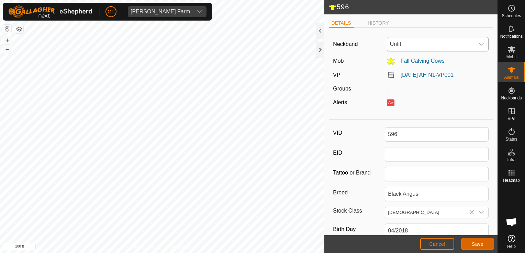
click at [480, 244] on span "Save" at bounding box center [477, 244] width 12 height 5
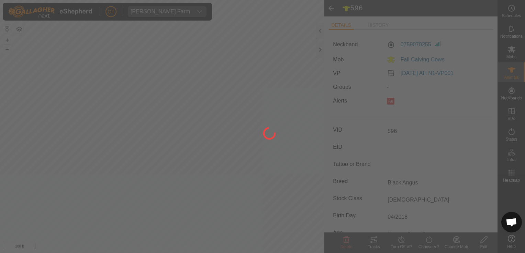
type input "-"
type input "1665 kg"
type input "-"
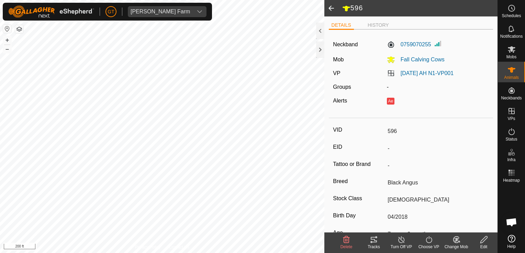
click at [332, 7] on span at bounding box center [331, 8] width 14 height 16
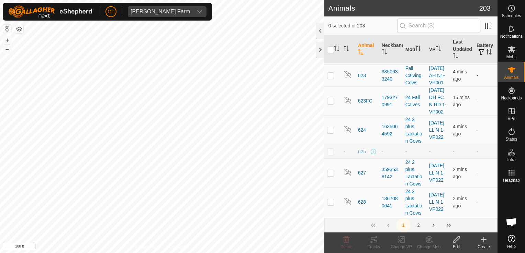
scroll to position [2610, 0]
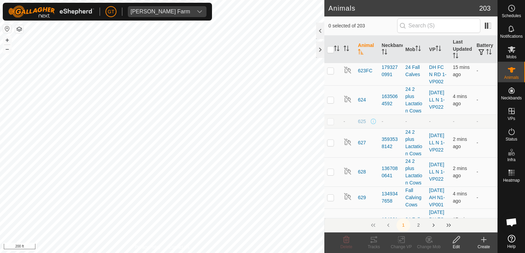
click at [455, 238] on icon at bounding box center [456, 240] width 9 height 8
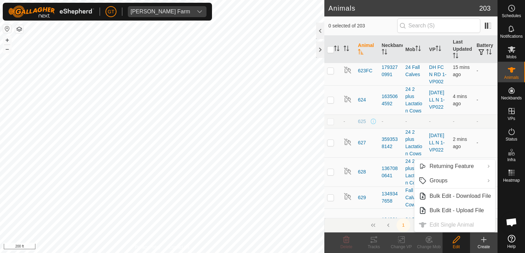
click at [457, 224] on ul "Returning Feature Turn On Turn Off Groups Clear Groups Manage Groups Bulk Edit …" at bounding box center [454, 196] width 81 height 72
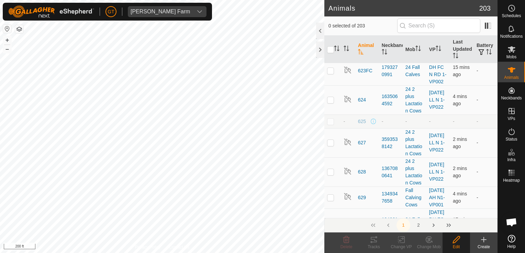
checkbox input "true"
click at [451, 242] on edit-svg-icon at bounding box center [455, 240] width 27 height 8
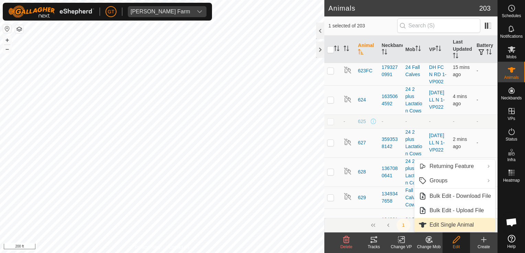
click at [453, 224] on link "Edit Single Animal" at bounding box center [454, 225] width 81 height 14
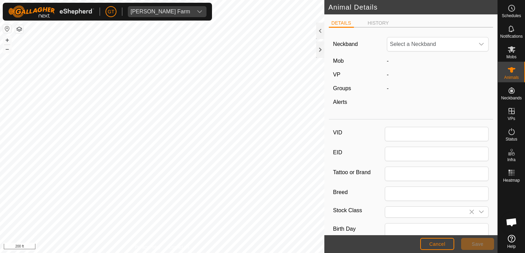
type input "596"
type input "Black Angus"
type input "Female"
type input "04/2018"
type input "7 years 6 months"
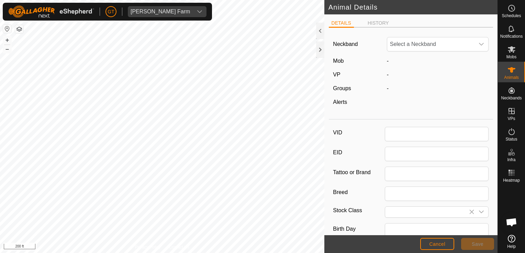
type input "1665"
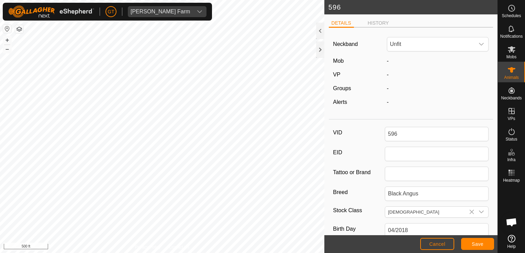
click at [339, 10] on div "596 DETAILS HISTORY Neckband Unfit Mob - VP - Groups - Alerts - VID 596 EID Tat…" at bounding box center [248, 126] width 497 height 253
click at [254, 253] on html "GT Thoren Farm Schedules Notifications Mobs Animals Neckbands VPs Status Infra …" at bounding box center [262, 126] width 525 height 253
type input "1665"
